Goal: Task Accomplishment & Management: Manage account settings

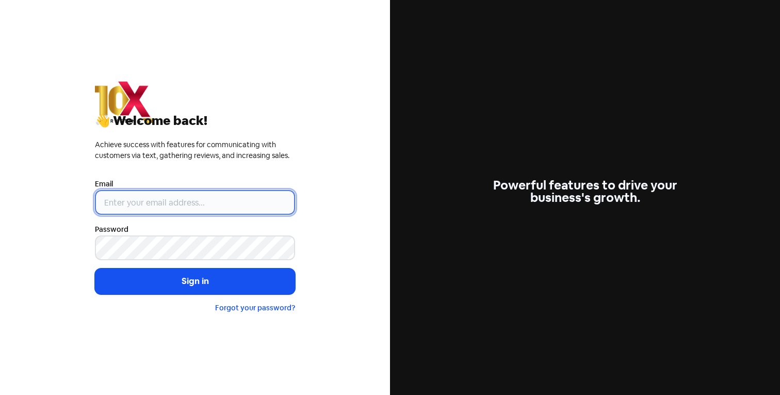
click at [154, 209] on input "email" at bounding box center [195, 202] width 200 height 25
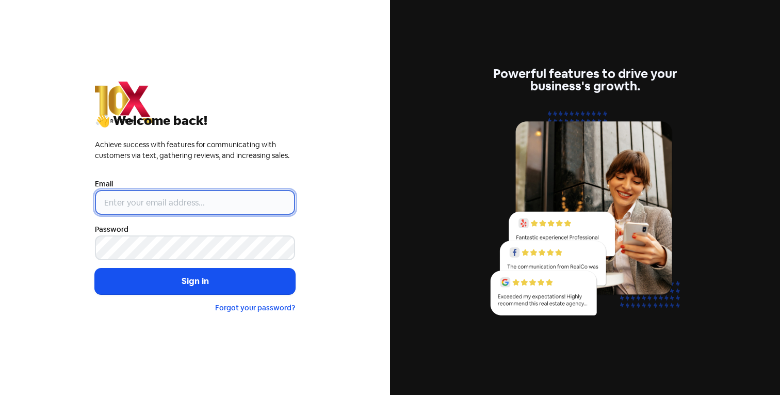
type input "info@10xmarketing.com.au"
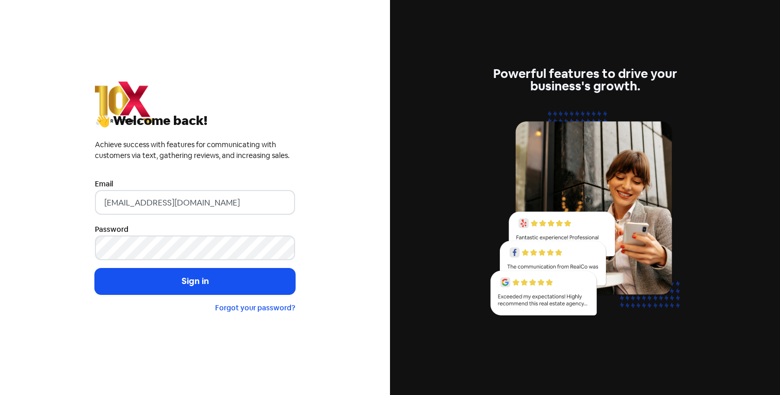
click at [127, 204] on input "info@10xmarketing.com.au" at bounding box center [195, 202] width 200 height 25
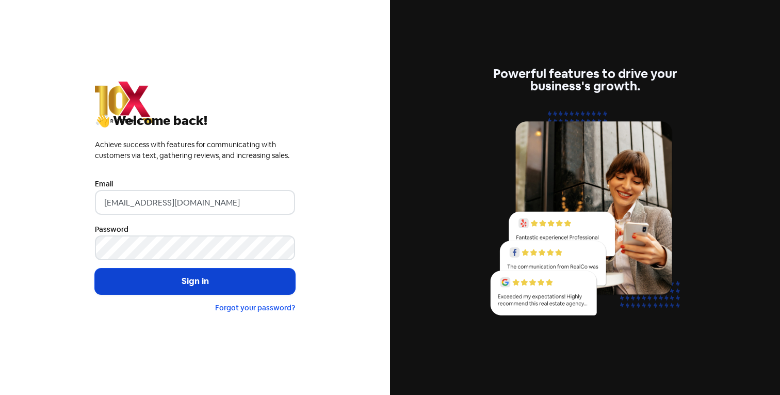
click at [134, 280] on button "Sign in" at bounding box center [195, 281] width 200 height 26
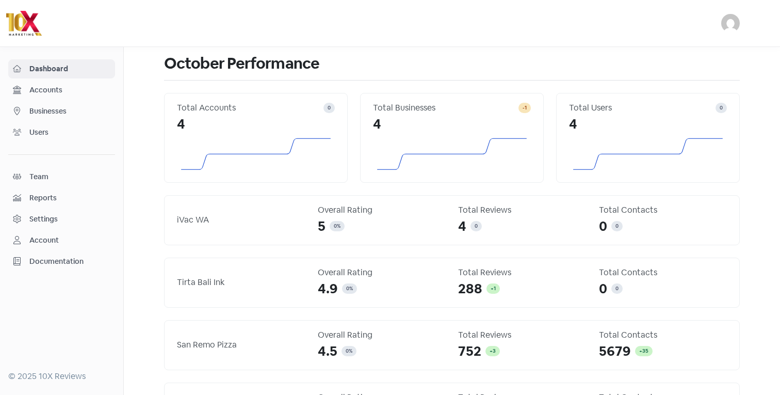
click at [75, 110] on span "Businesses" at bounding box center [69, 111] width 81 height 11
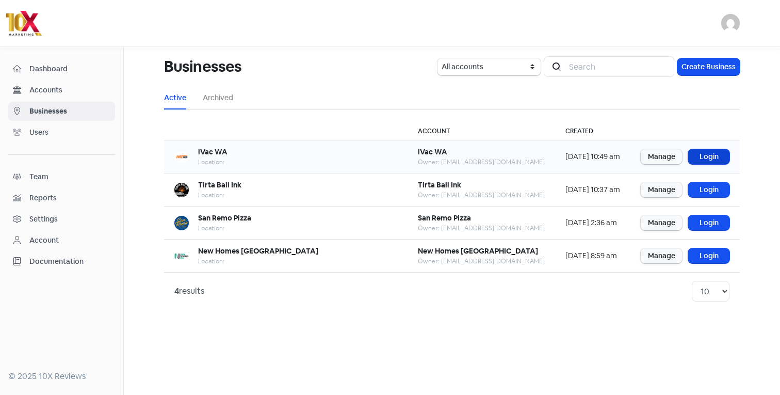
click at [714, 156] on link "Login" at bounding box center [708, 156] width 41 height 15
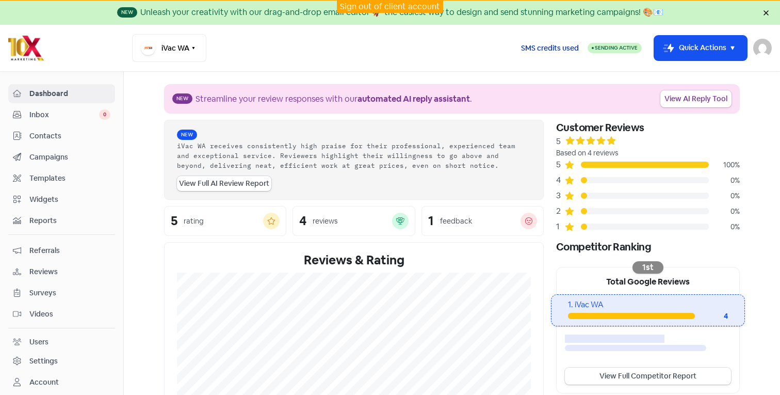
click at [543, 46] on span "SMS credits used" at bounding box center [550, 48] width 58 height 11
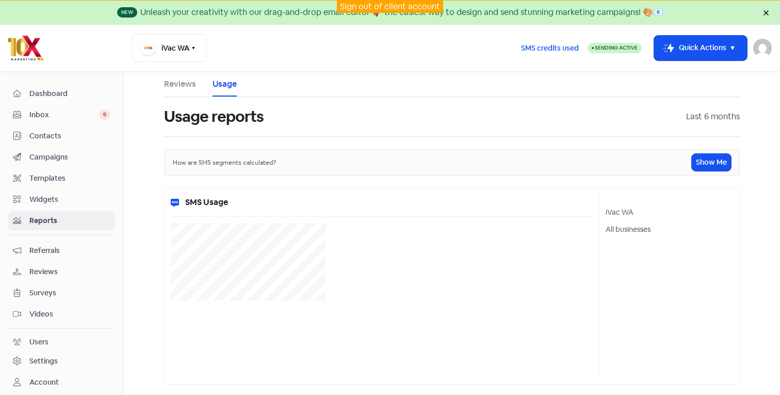
select select "[object Object]"
click at [190, 50] on icon "button" at bounding box center [193, 48] width 8 height 8
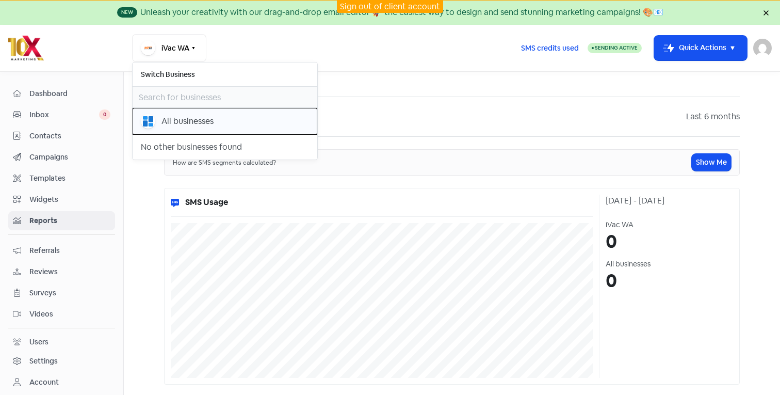
click at [188, 127] on div "All businesses" at bounding box center [188, 121] width 52 height 12
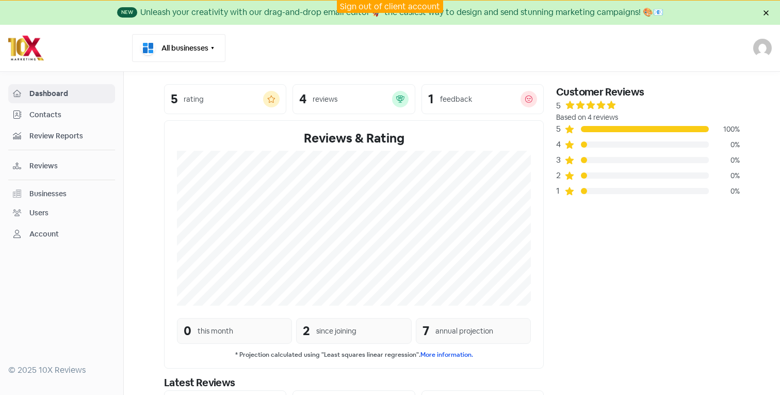
click at [182, 55] on button "All businesses" at bounding box center [178, 48] width 93 height 28
click at [51, 188] on div "Businesses" at bounding box center [62, 194] width 98 height 12
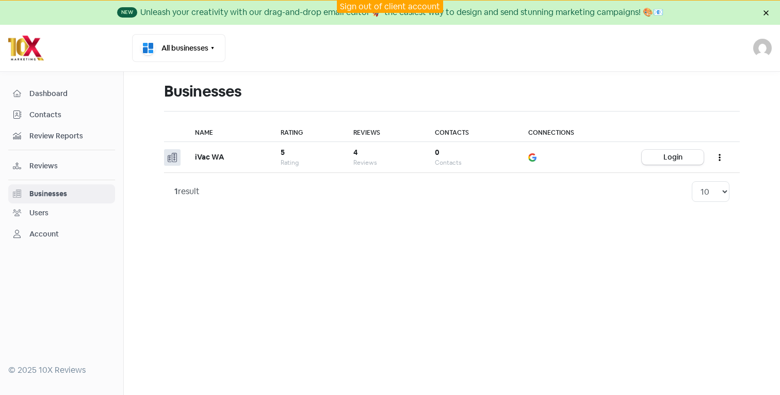
click at [357, 1] on div "Sign out of client account" at bounding box center [390, 7] width 106 height 12
click at [356, 7] on link "Sign out of client account" at bounding box center [390, 6] width 100 height 11
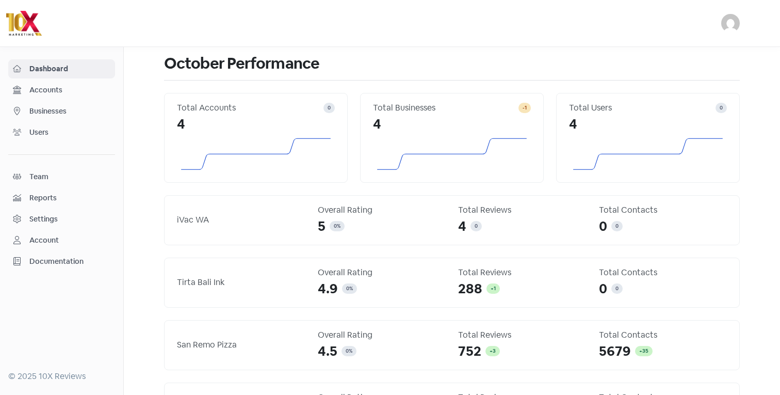
click at [74, 110] on span "Businesses" at bounding box center [69, 111] width 81 height 11
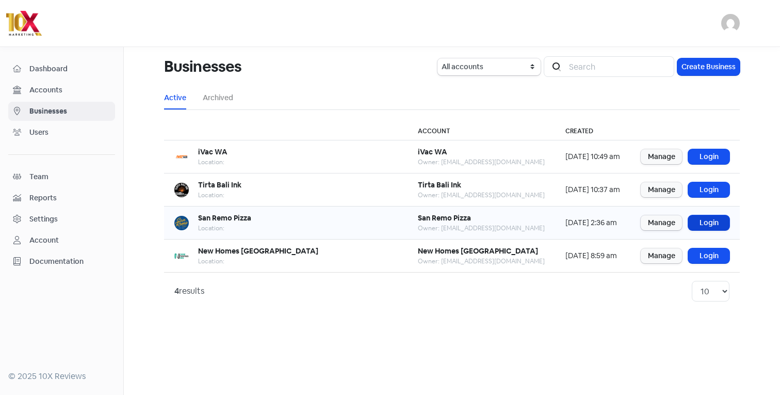
click at [711, 223] on link "Login" at bounding box center [708, 222] width 41 height 15
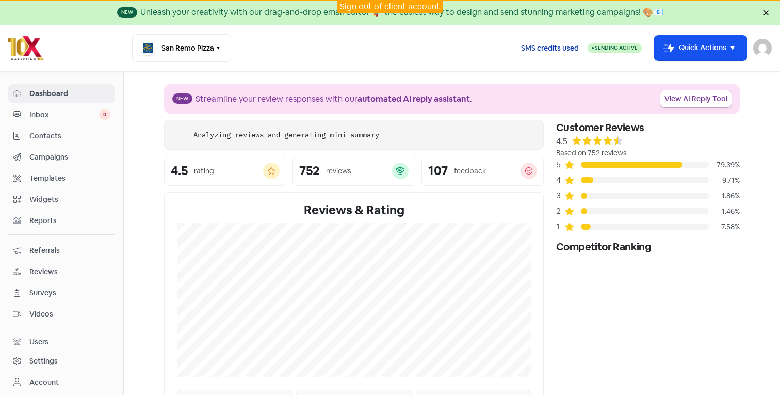
click at [548, 52] on span "SMS credits used" at bounding box center [550, 48] width 58 height 11
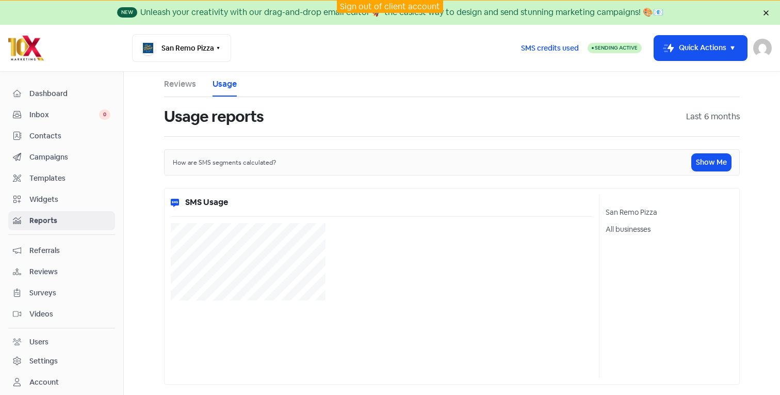
select select "[object Object]"
